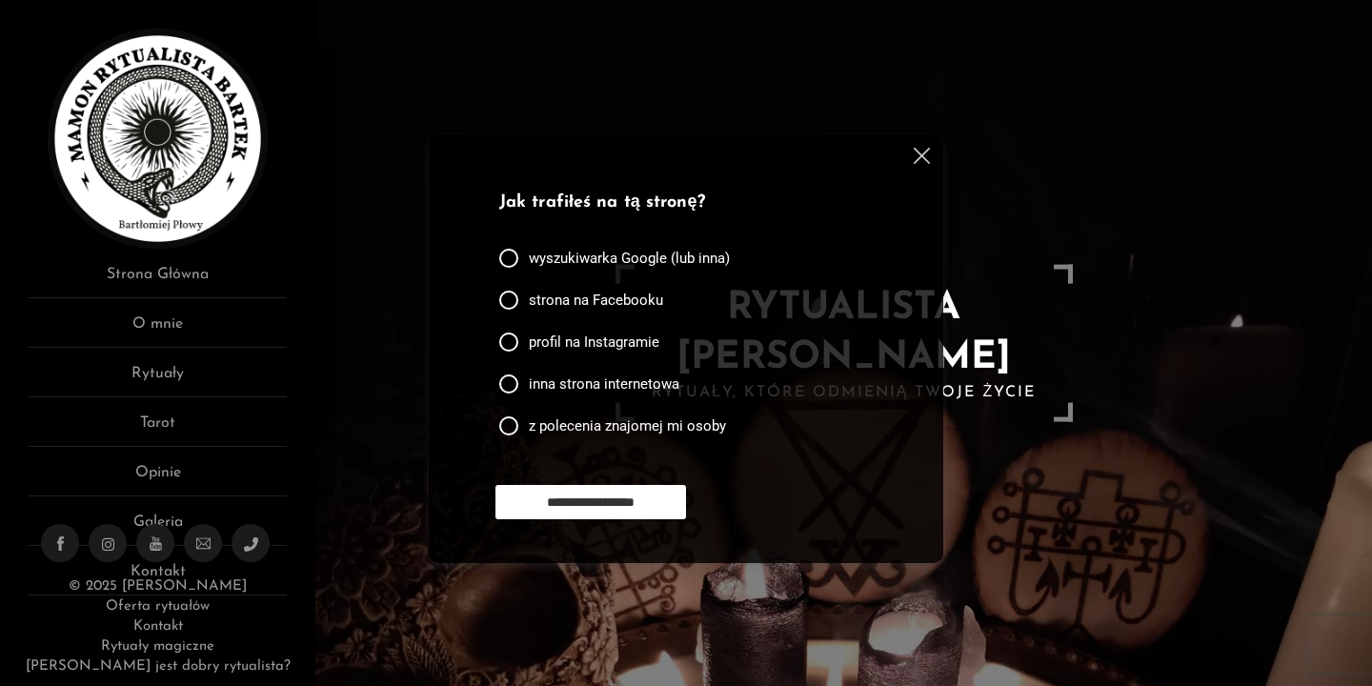
click at [920, 154] on img at bounding box center [922, 156] width 16 height 16
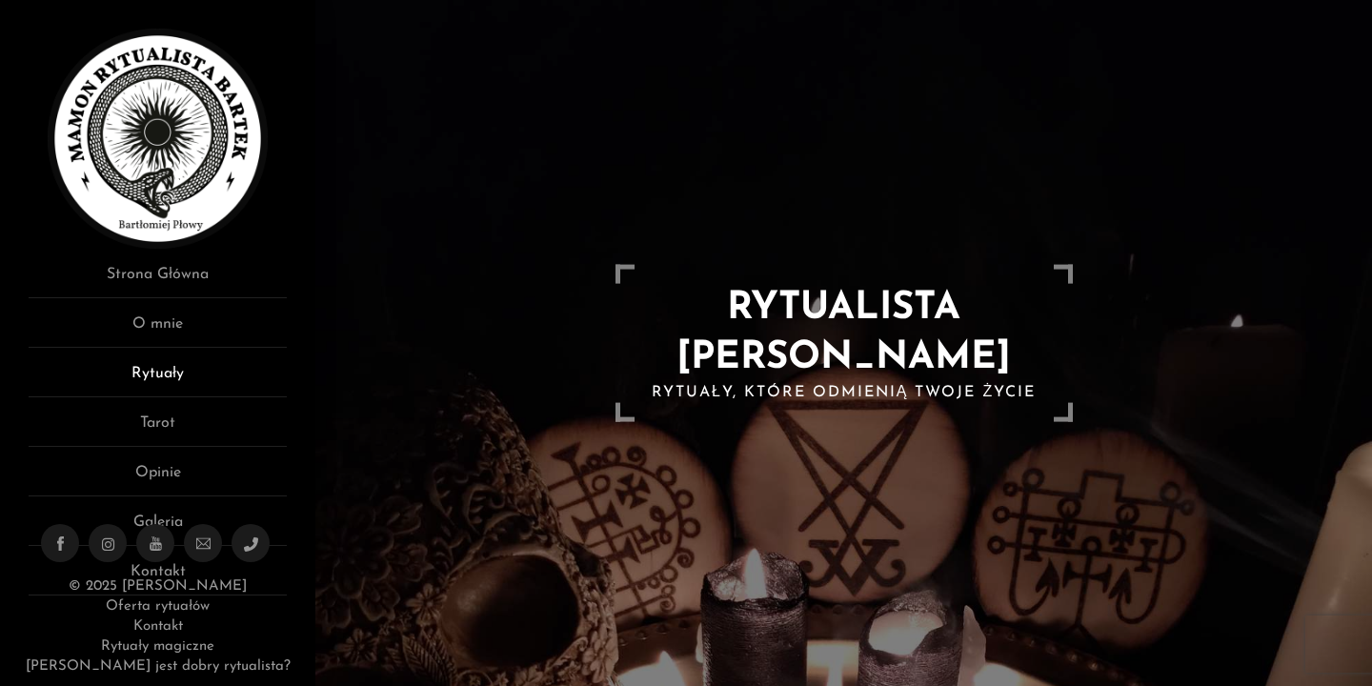
click at [171, 387] on link "Rytuały" at bounding box center [158, 379] width 258 height 35
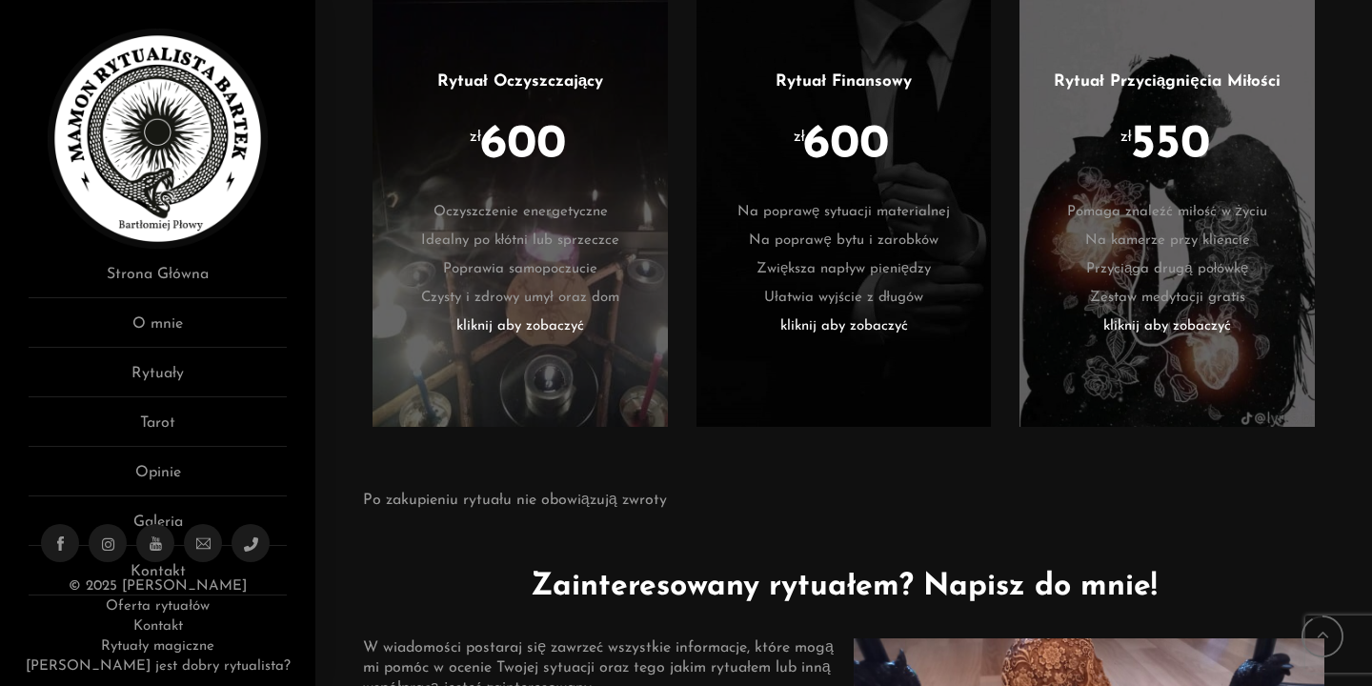
scroll to position [4296, 0]
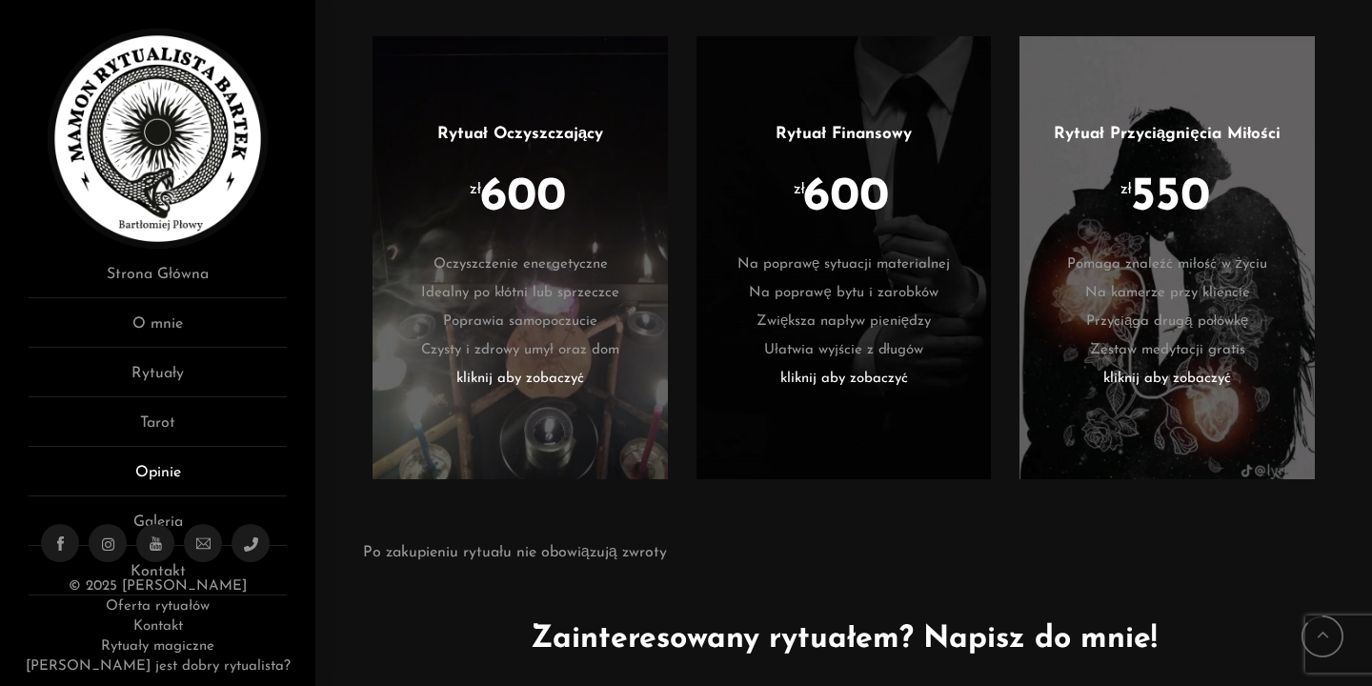
click at [156, 467] on link "Opinie" at bounding box center [158, 478] width 258 height 35
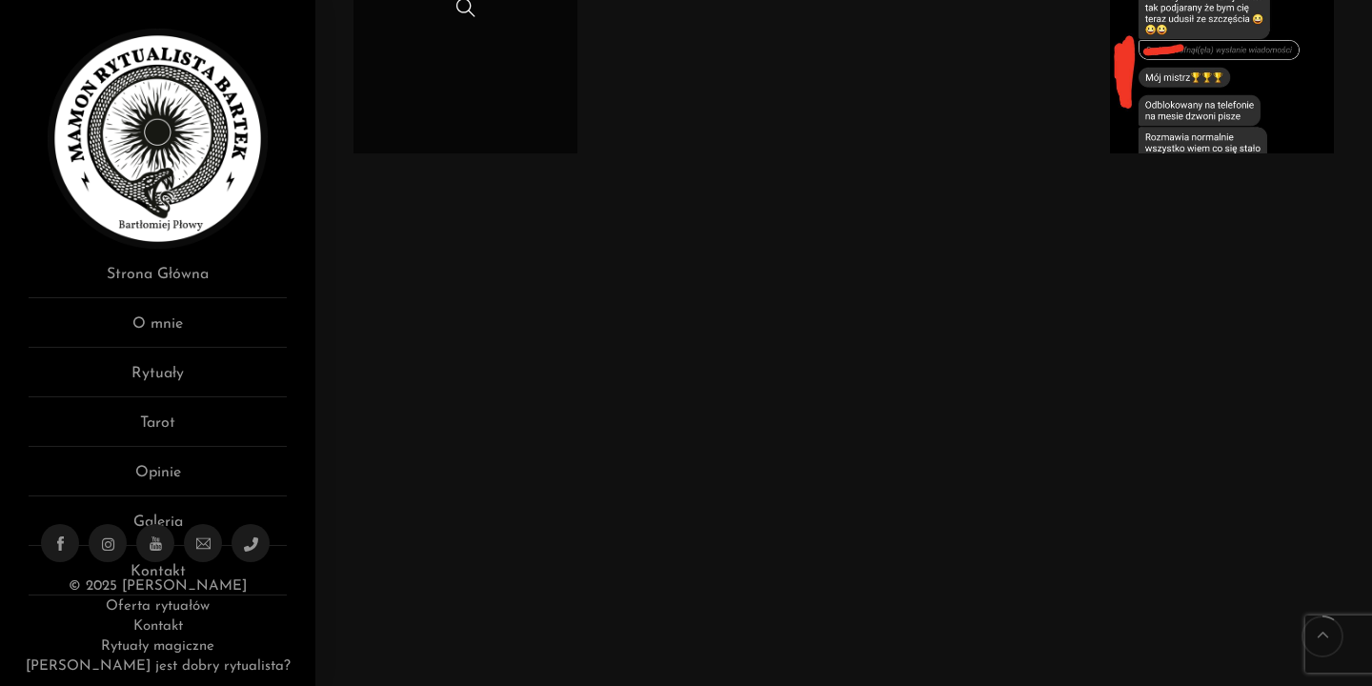
scroll to position [1273, 0]
